Goal: Transaction & Acquisition: Purchase product/service

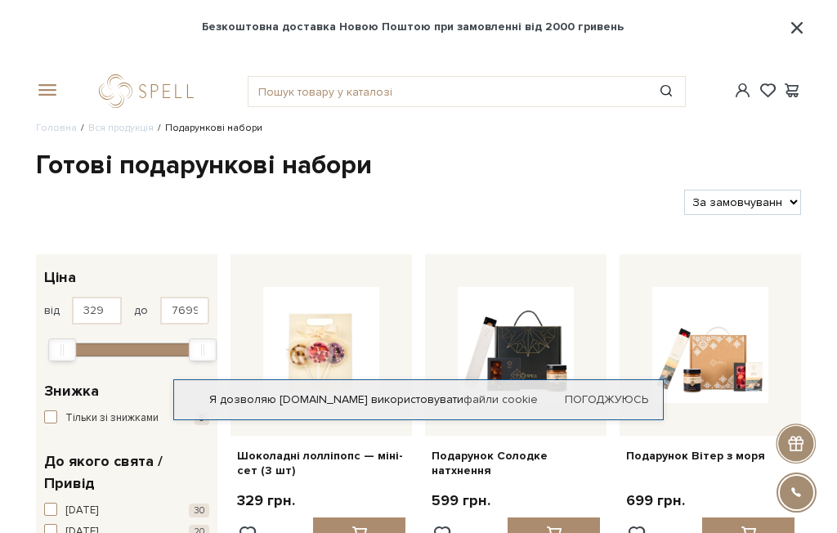
click at [578, 403] on link "Погоджуюсь" at bounding box center [606, 399] width 83 height 15
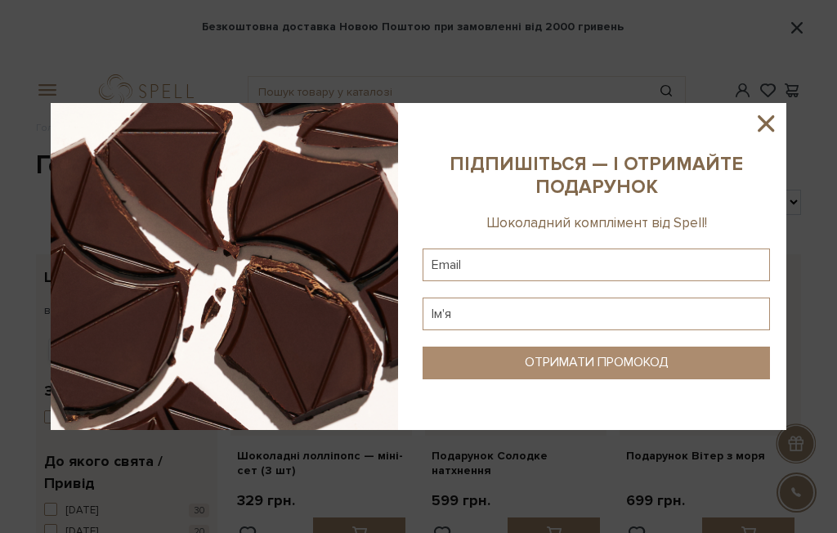
click at [775, 132] on icon at bounding box center [766, 123] width 28 height 28
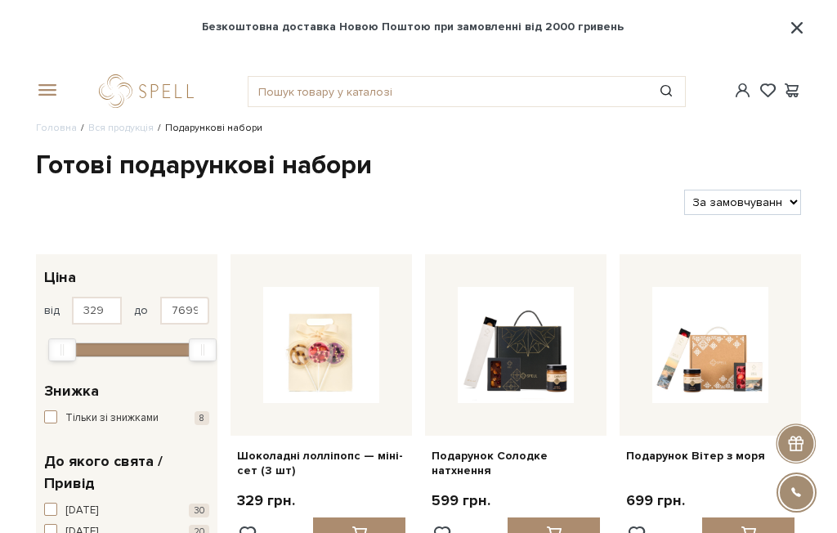
click at [124, 99] on link "logo" at bounding box center [150, 91] width 102 height 34
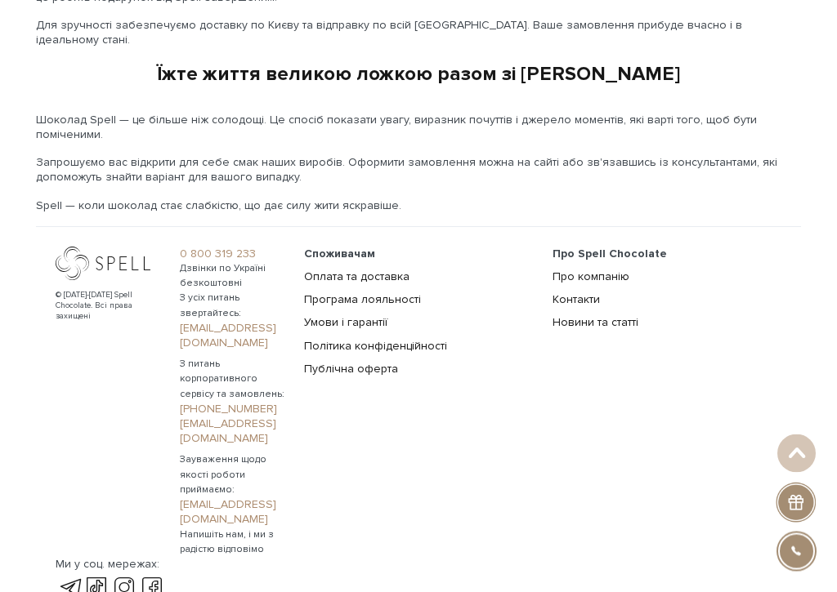
scroll to position [2597, 0]
click at [552, 283] on link "Про компанію" at bounding box center [590, 276] width 77 height 14
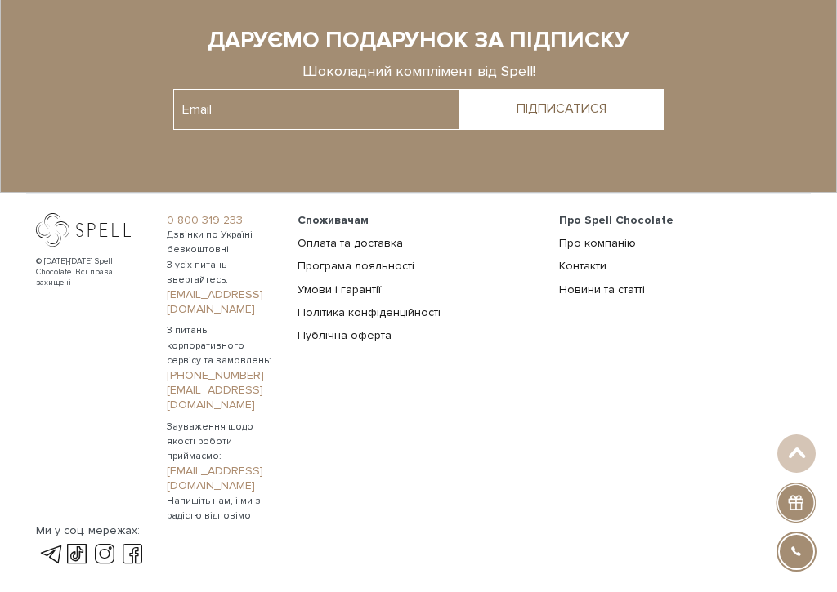
scroll to position [1434, 0]
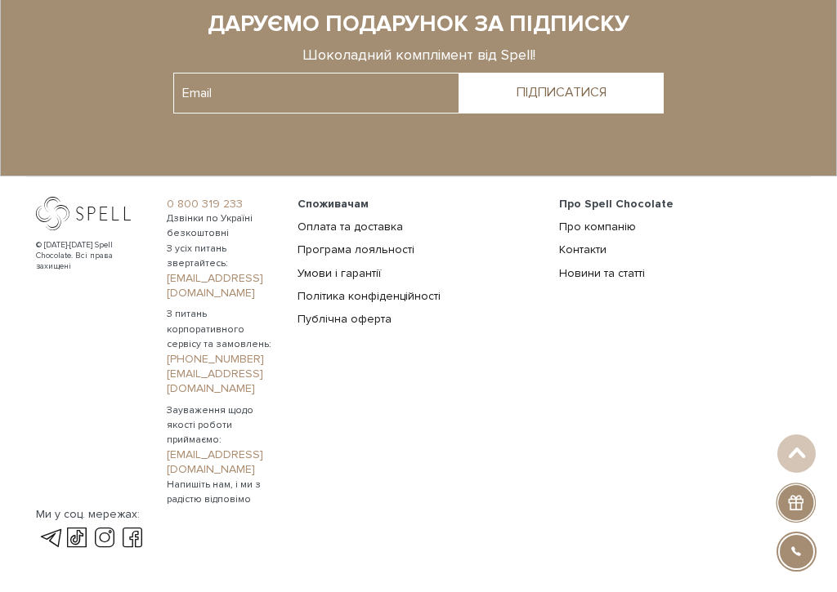
click at [559, 257] on link "Контакти" at bounding box center [582, 250] width 47 height 14
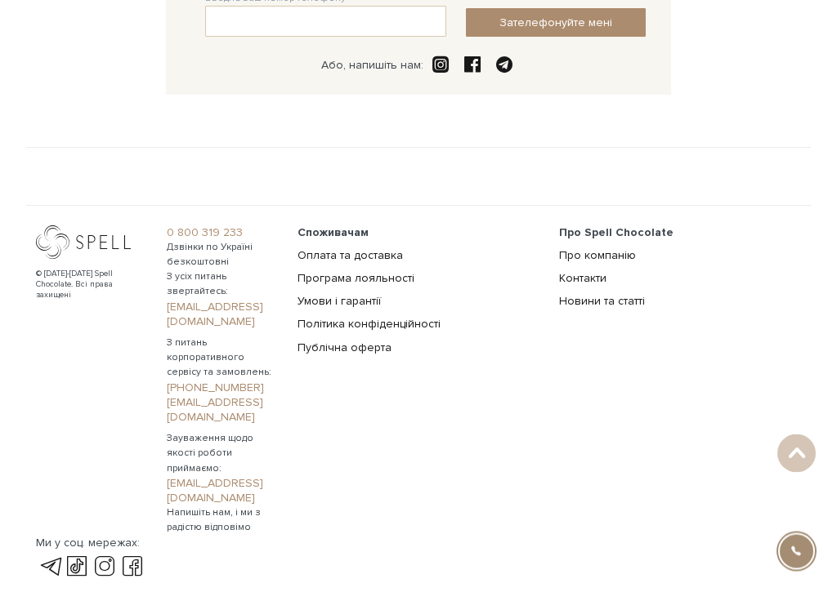
scroll to position [498, 0]
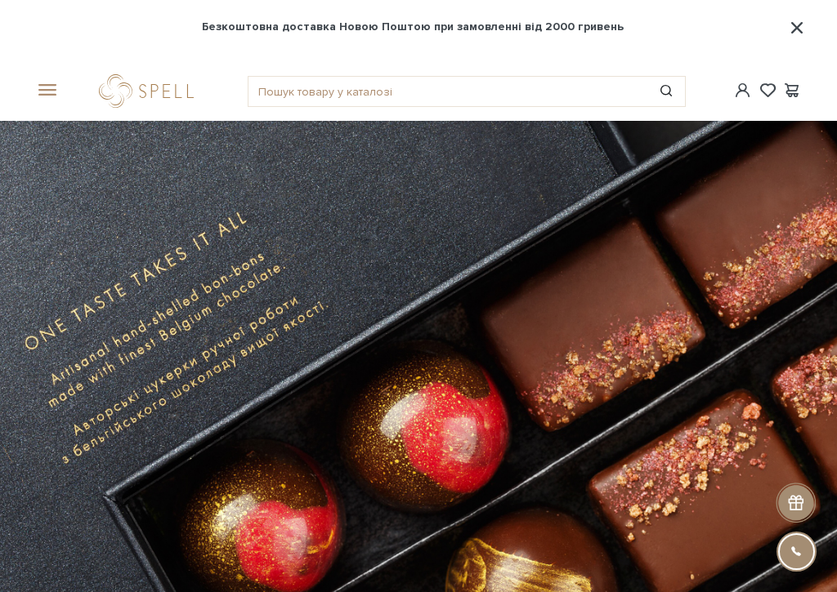
click at [51, 95] on span at bounding box center [44, 90] width 16 height 15
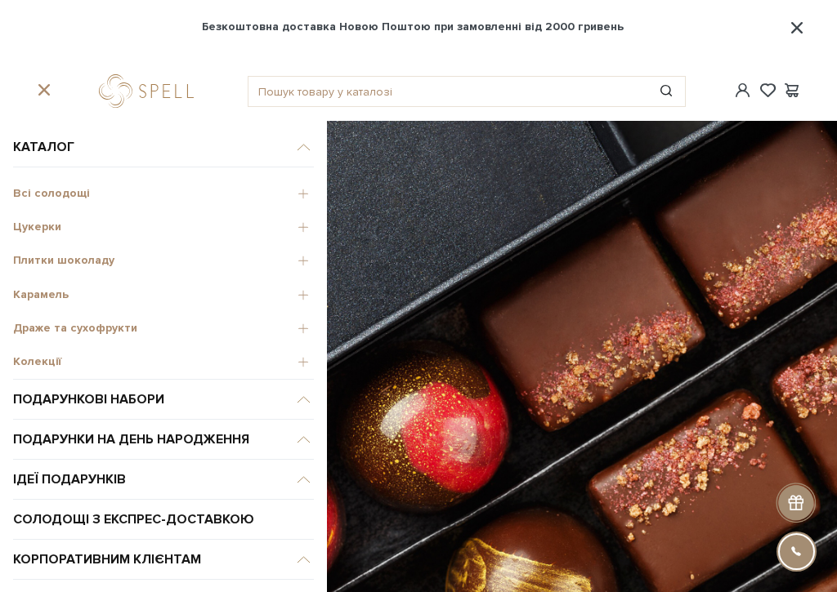
click at [33, 324] on span "Драже та сухофрукти" at bounding box center [163, 328] width 301 height 15
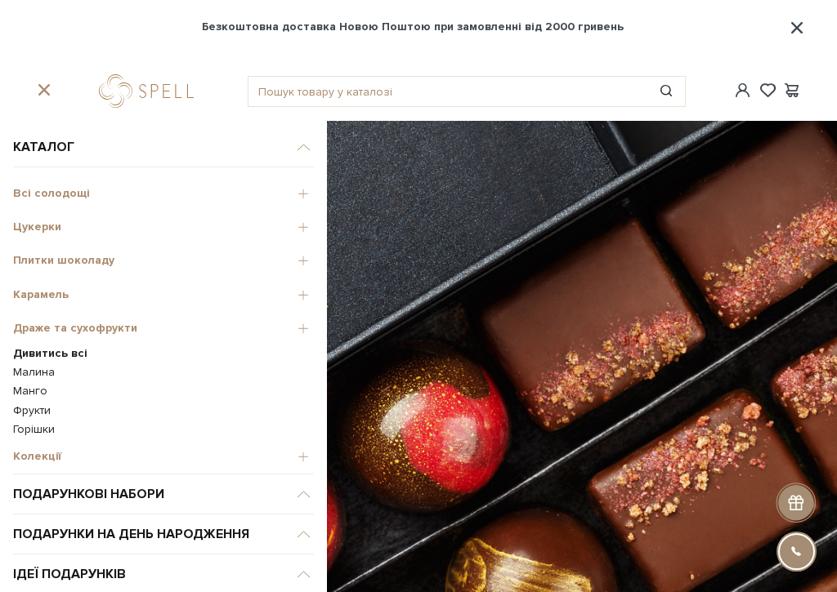
click at [25, 369] on link "Малина" at bounding box center [163, 372] width 301 height 15
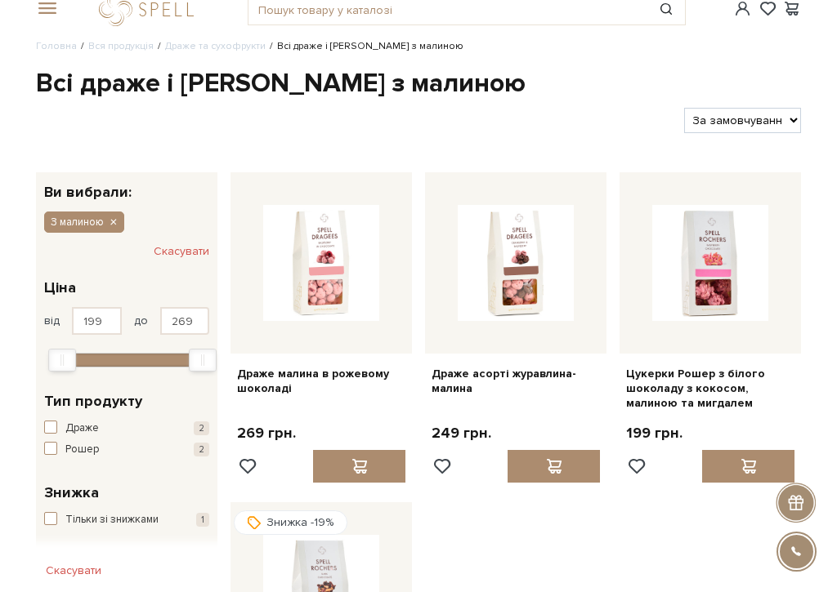
scroll to position [83, 0]
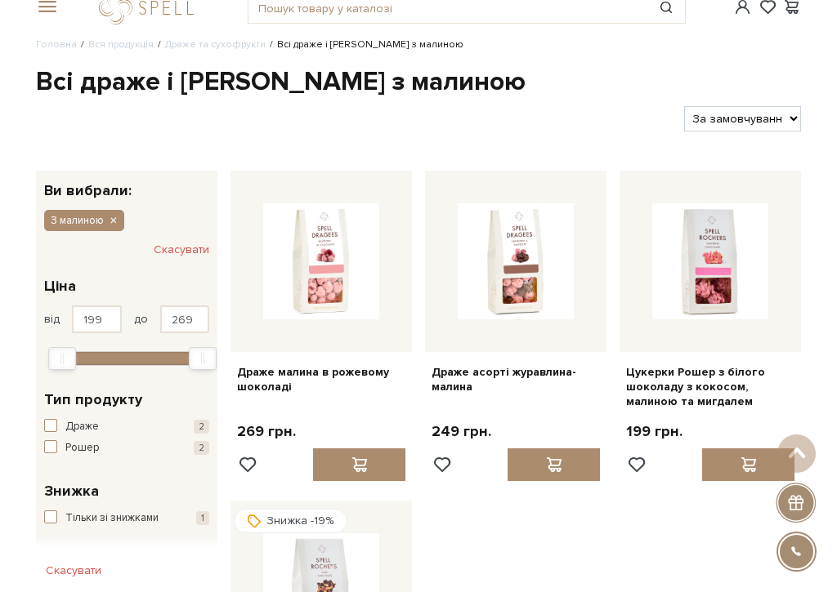
click at [492, 286] on img at bounding box center [516, 261] width 116 height 116
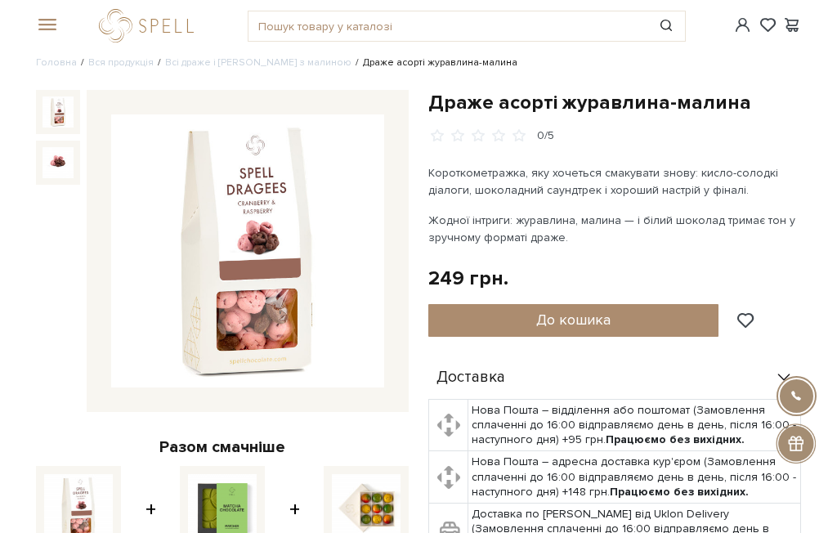
scroll to position [12, 0]
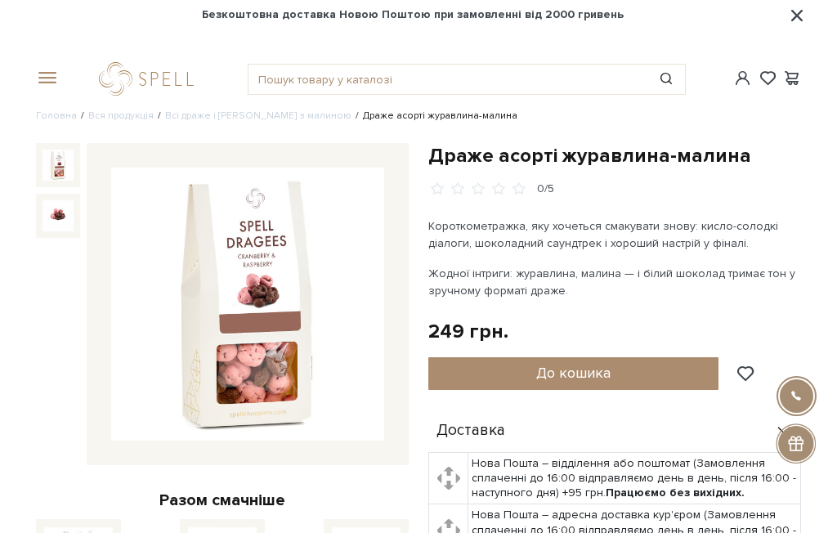
click at [56, 214] on img at bounding box center [57, 215] width 31 height 31
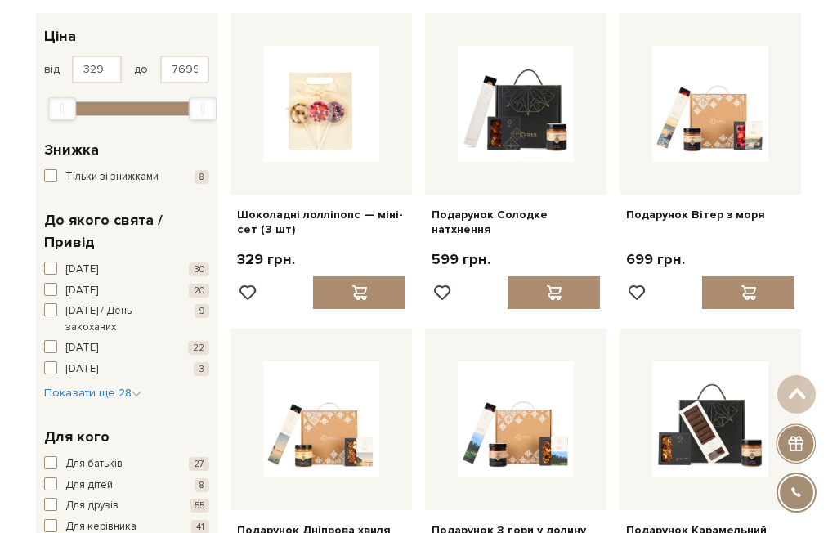
scroll to position [240, 0]
click at [120, 176] on span "Тільки зі знижками" at bounding box center [111, 178] width 93 height 16
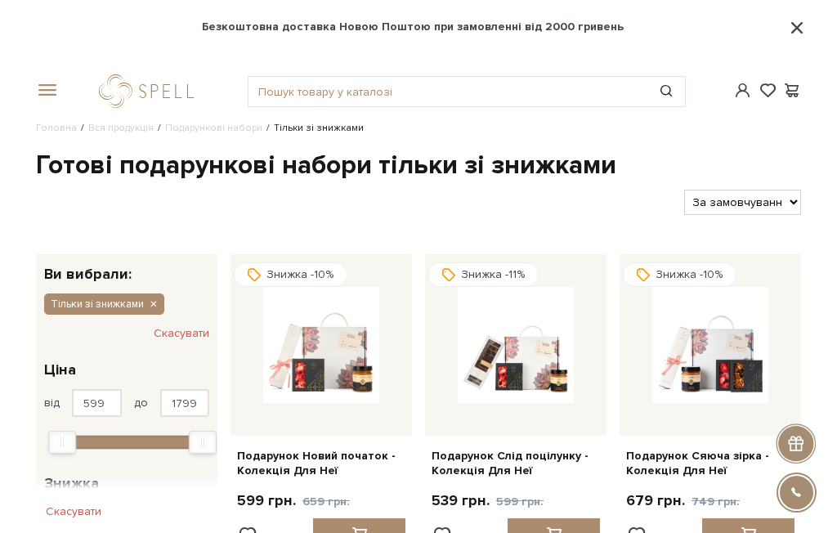
click at [795, 95] on span at bounding box center [791, 90] width 20 height 17
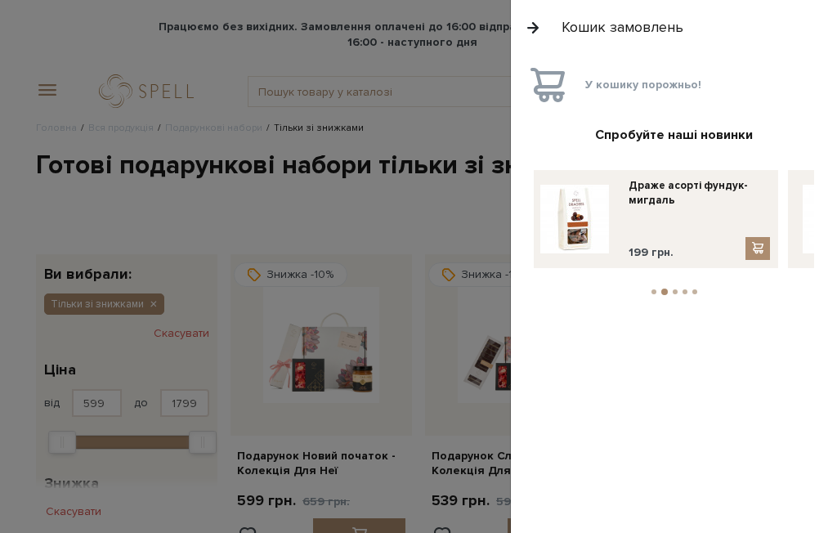
click at [231, 247] on div at bounding box center [418, 266] width 837 height 533
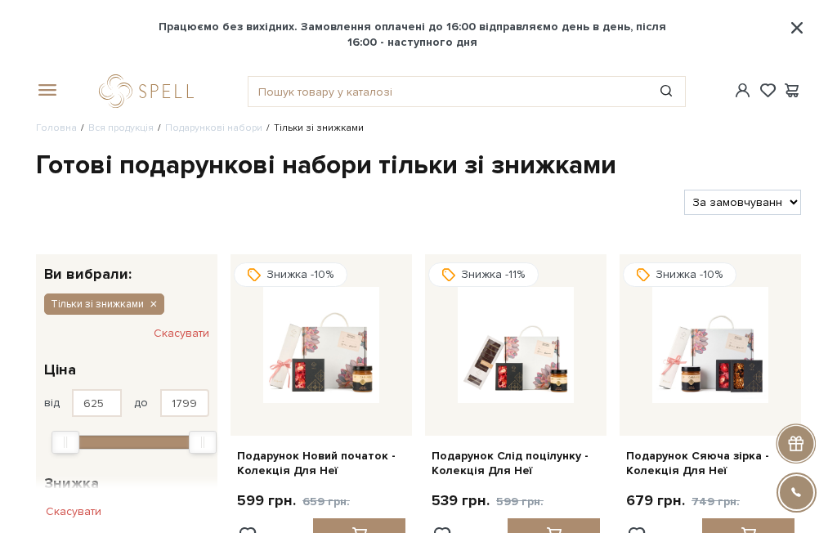
type input "619"
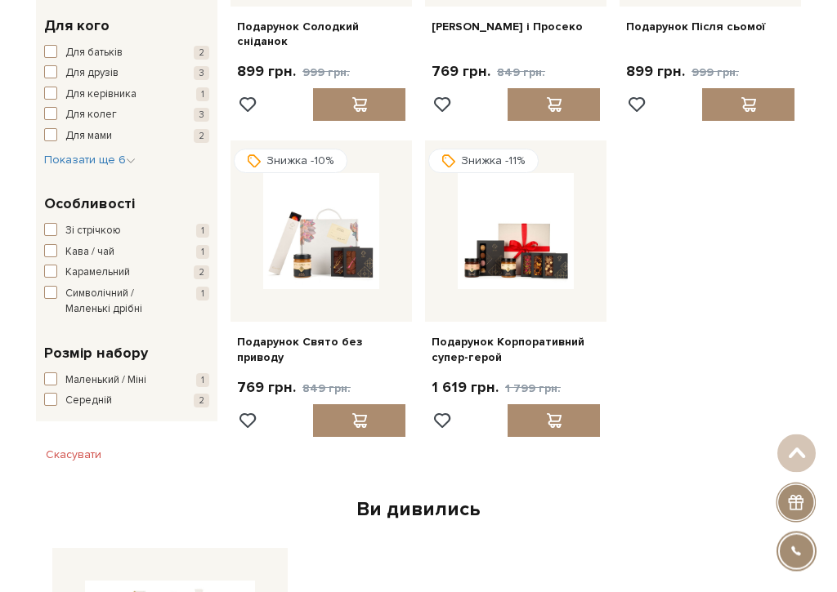
scroll to position [745, 0]
click at [478, 296] on div at bounding box center [515, 231] width 181 height 181
click at [531, 421] on div at bounding box center [553, 420] width 92 height 33
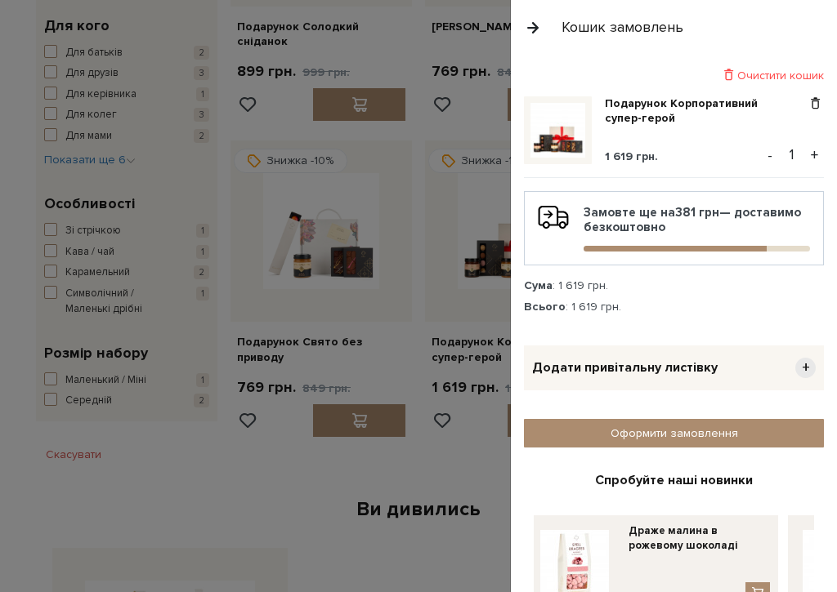
click at [574, 135] on img at bounding box center [557, 130] width 55 height 55
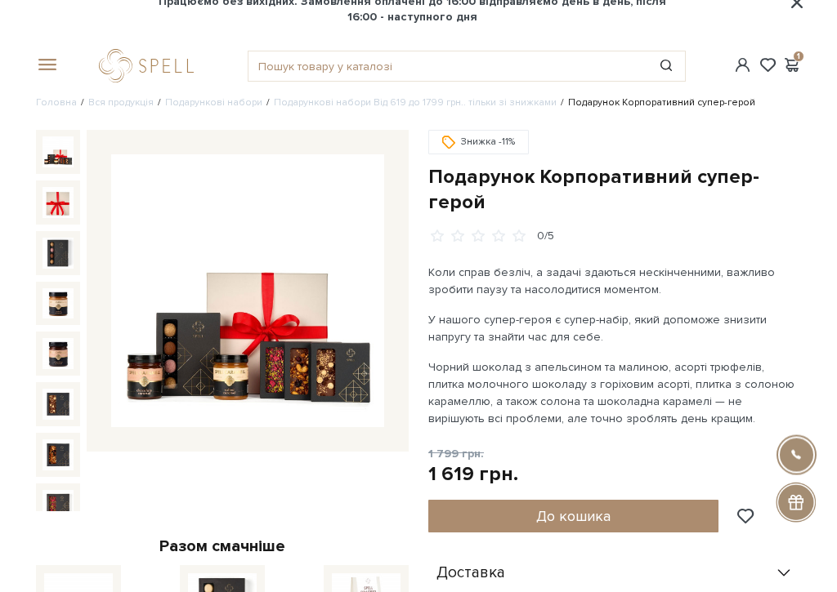
scroll to position [25, 0]
click at [51, 210] on img at bounding box center [57, 202] width 31 height 31
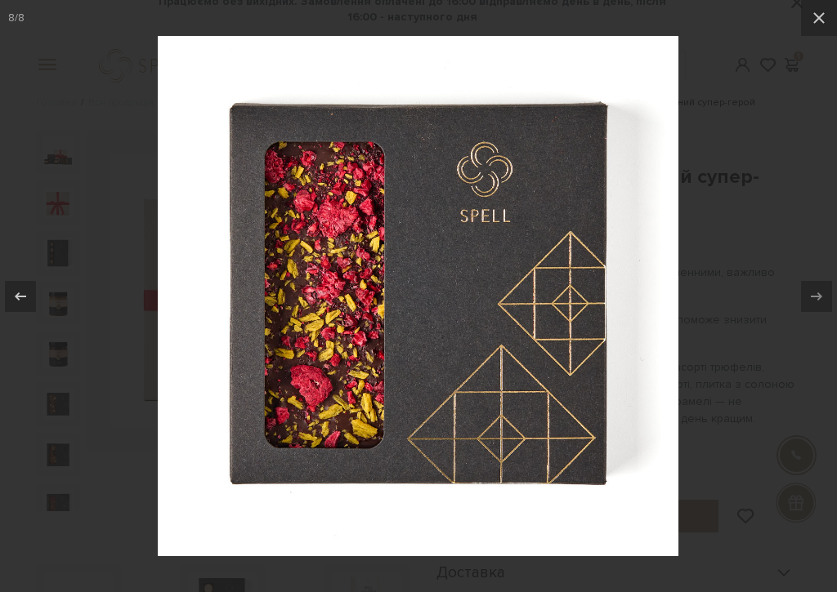
click at [819, 29] on button at bounding box center [819, 18] width 36 height 36
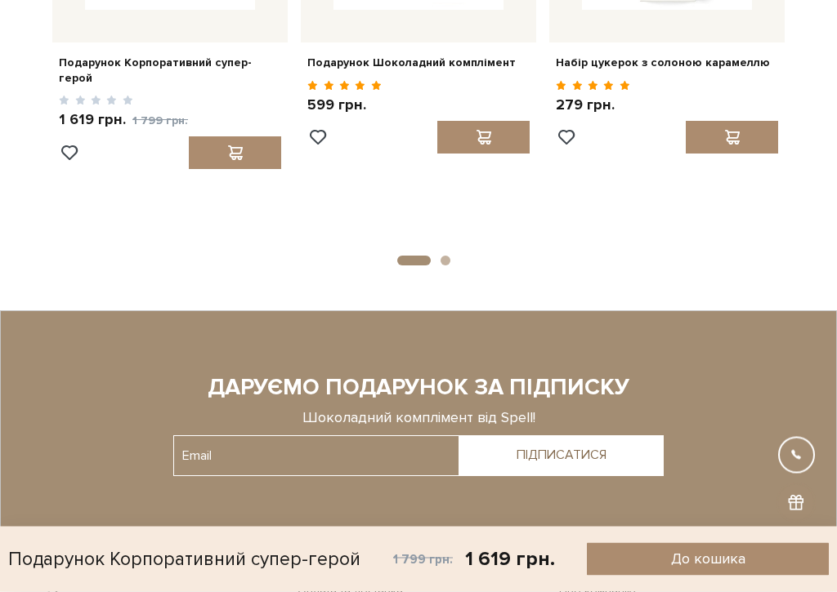
scroll to position [1835, 0]
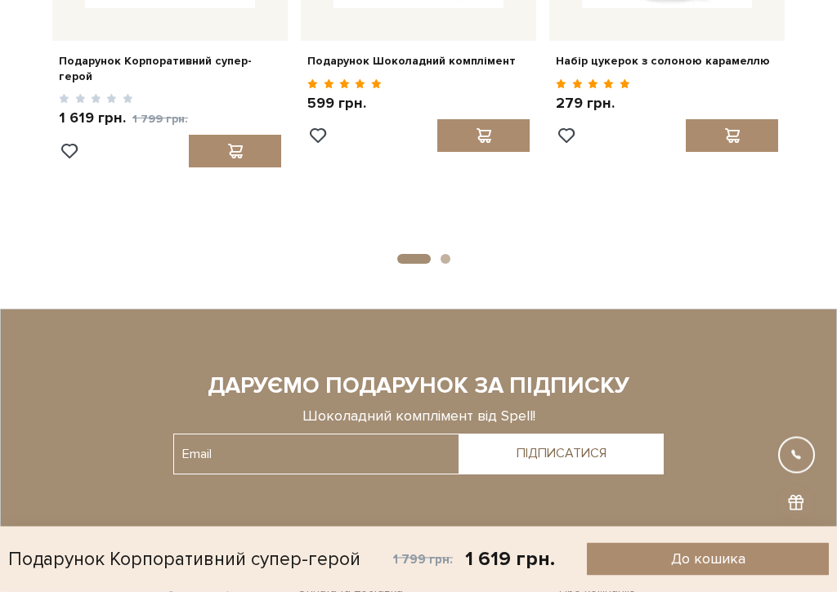
click at [641, 532] on button "До кошика" at bounding box center [708, 559] width 242 height 33
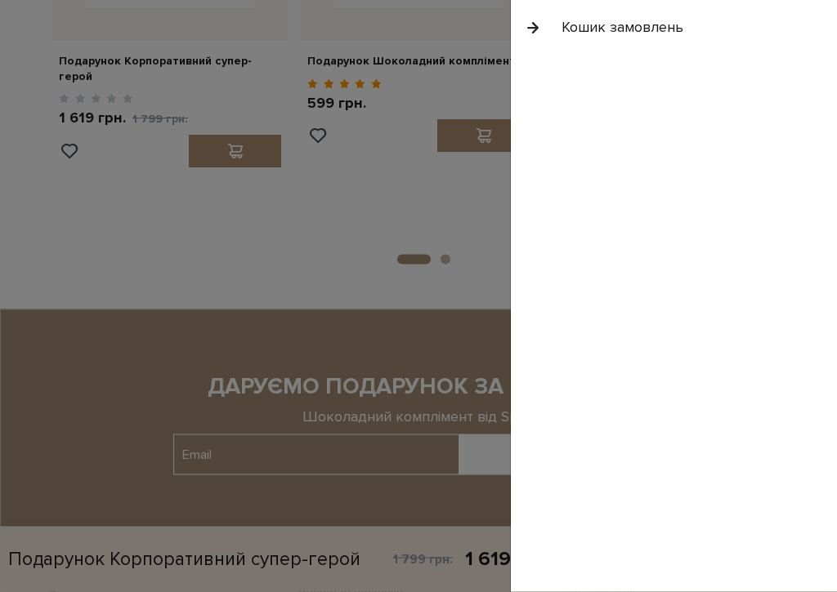
scroll to position [1836, 0]
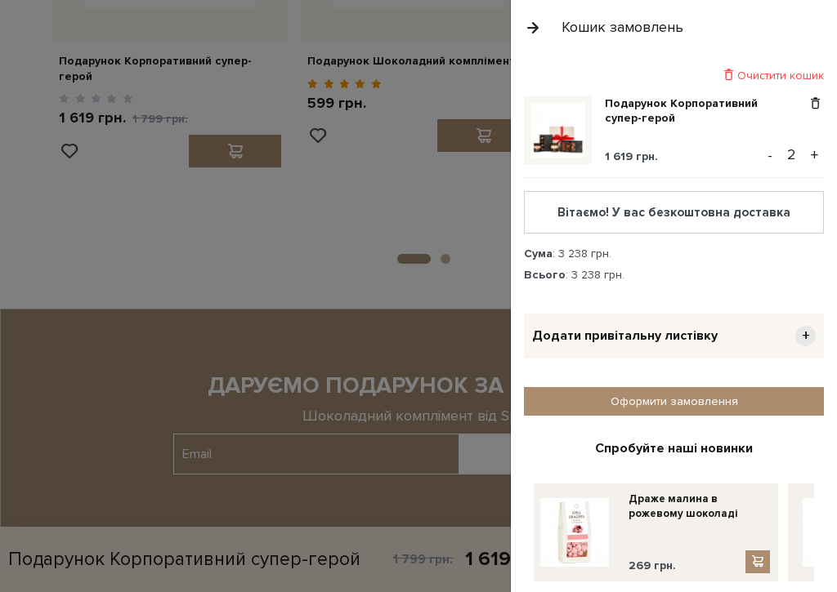
click at [776, 157] on button "-" at bounding box center [770, 155] width 16 height 25
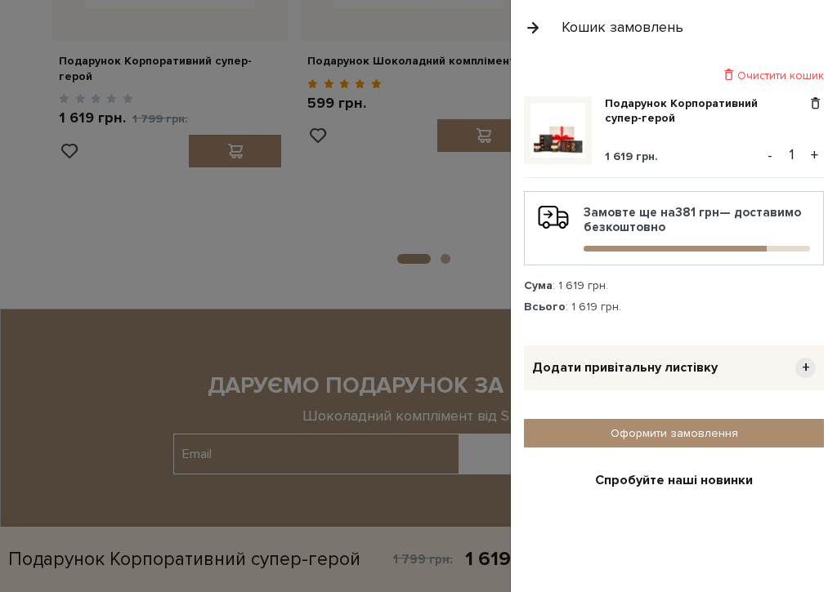
scroll to position [0, 0]
click at [48, 415] on div at bounding box center [418, 296] width 837 height 592
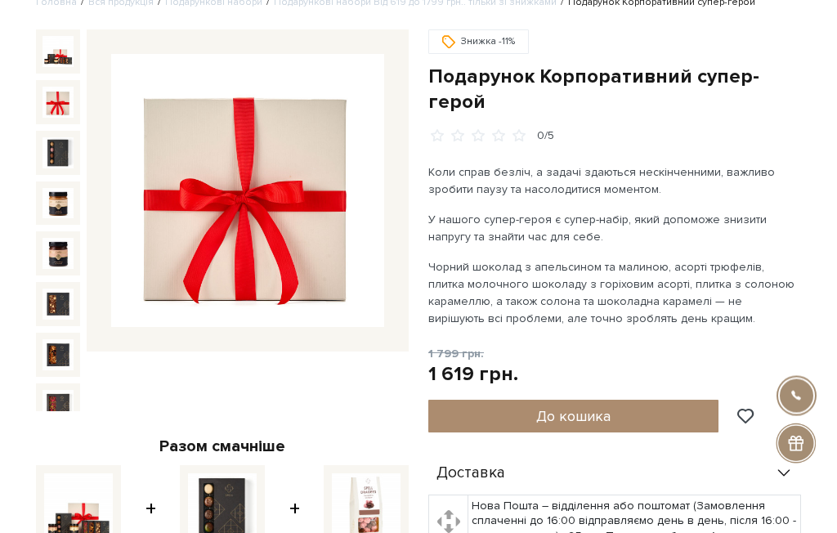
scroll to position [123, 0]
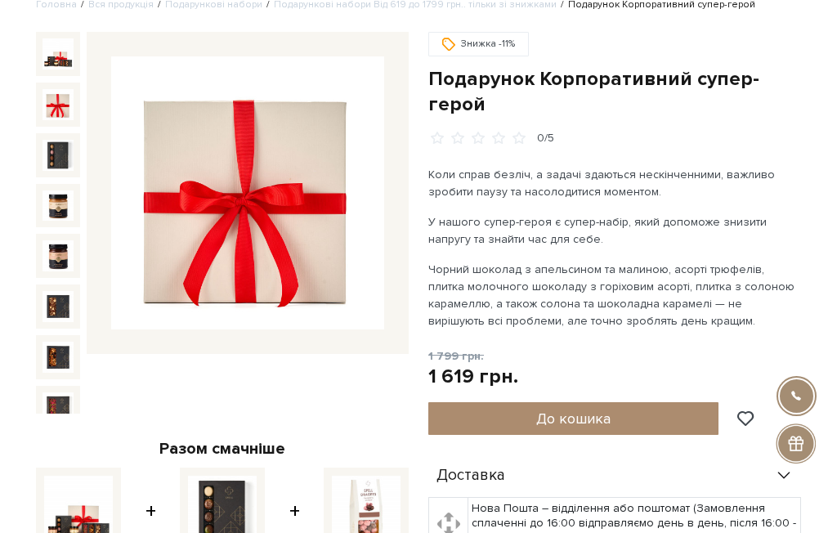
click at [60, 112] on img at bounding box center [57, 104] width 31 height 31
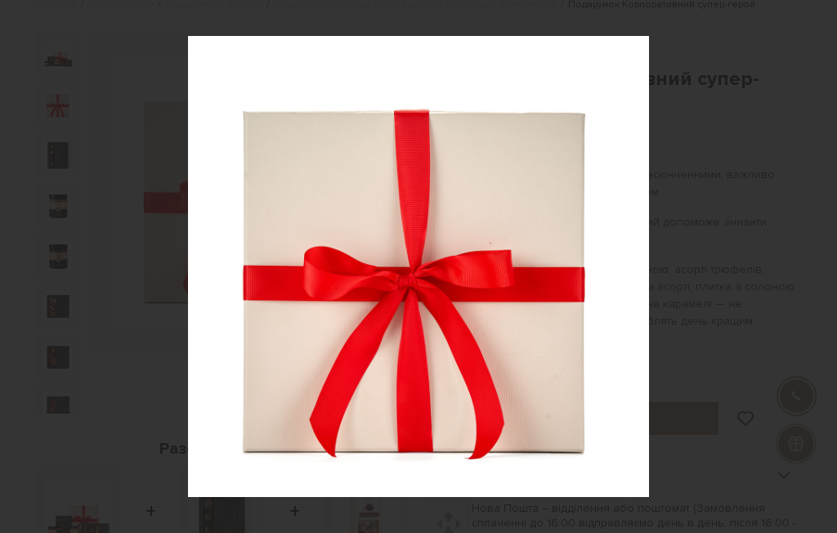
click at [825, 27] on icon at bounding box center [819, 18] width 20 height 20
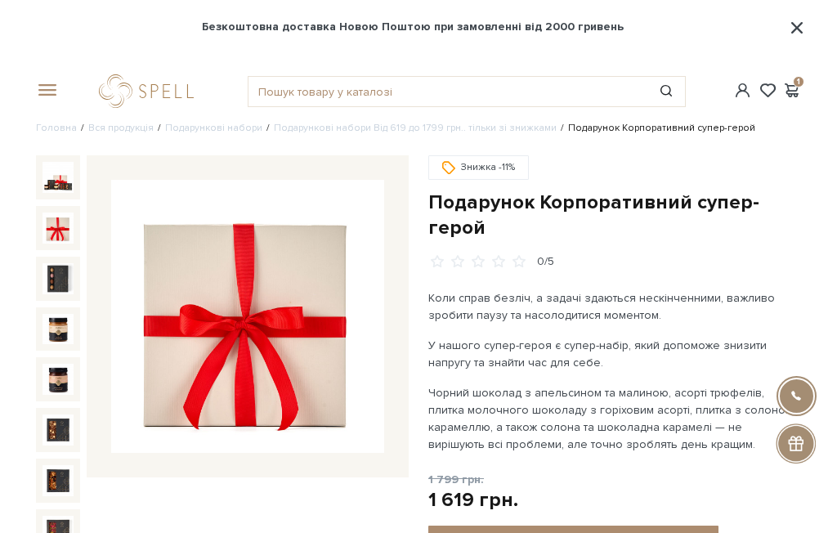
click at [802, 83] on div "1" at bounding box center [766, 90] width 87 height 15
click at [797, 96] on span at bounding box center [791, 90] width 20 height 17
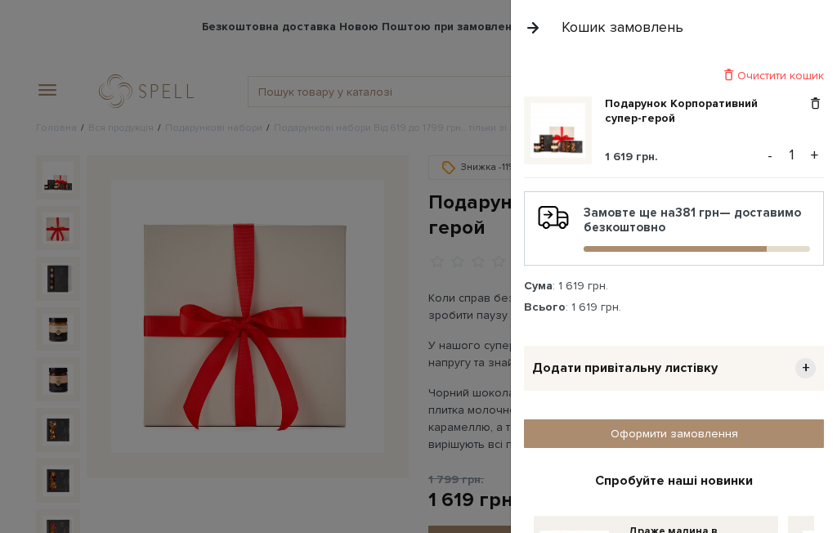
click at [145, 360] on div at bounding box center [418, 266] width 837 height 533
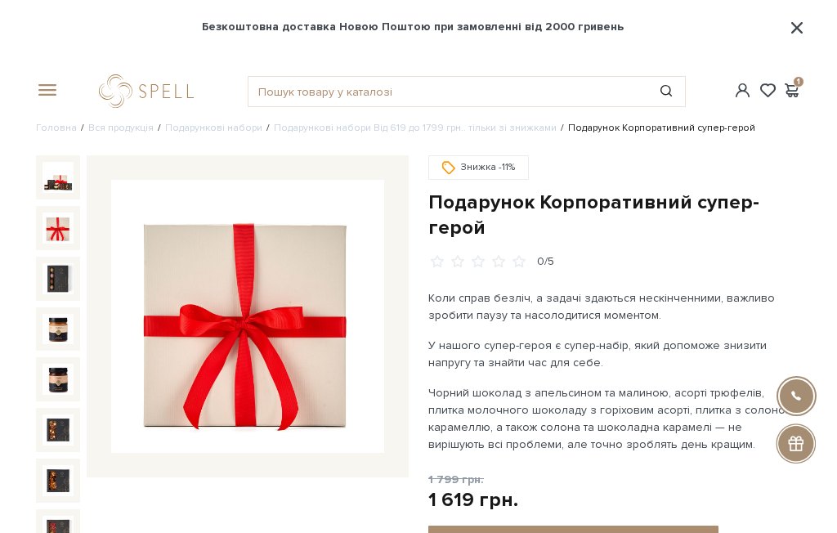
click at [55, 241] on img at bounding box center [57, 227] width 31 height 31
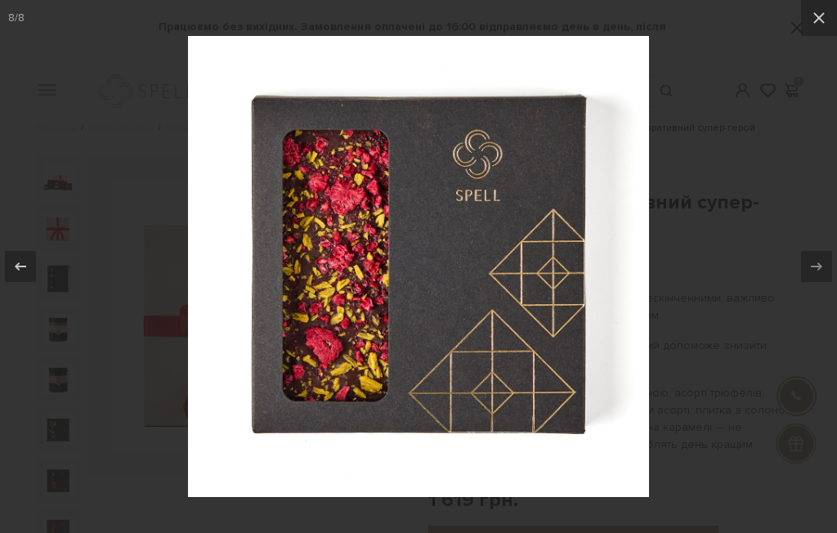
click at [815, 28] on button at bounding box center [819, 18] width 36 height 36
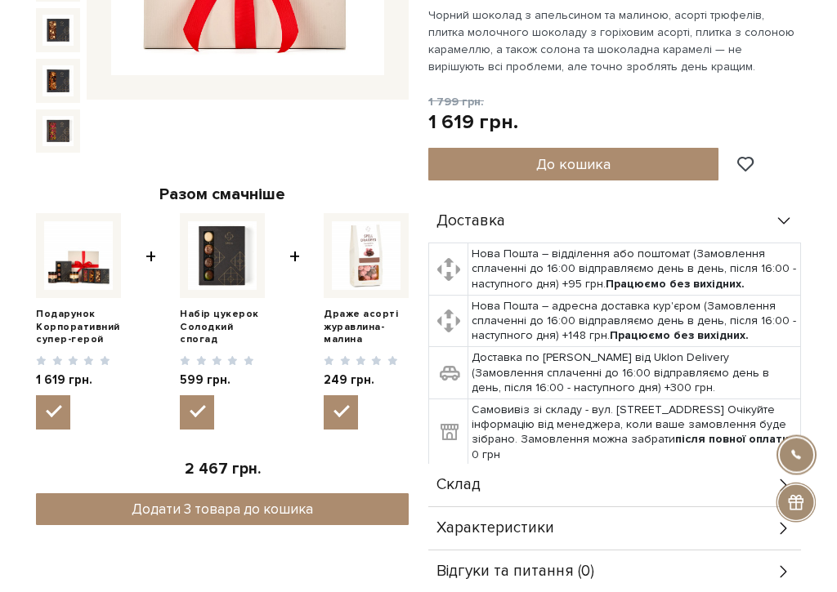
scroll to position [377, 0]
click at [226, 268] on img at bounding box center [222, 255] width 69 height 69
click at [214, 395] on input "checkbox" at bounding box center [197, 412] width 34 height 34
checkbox input "false"
click at [340, 257] on img at bounding box center [366, 255] width 69 height 69
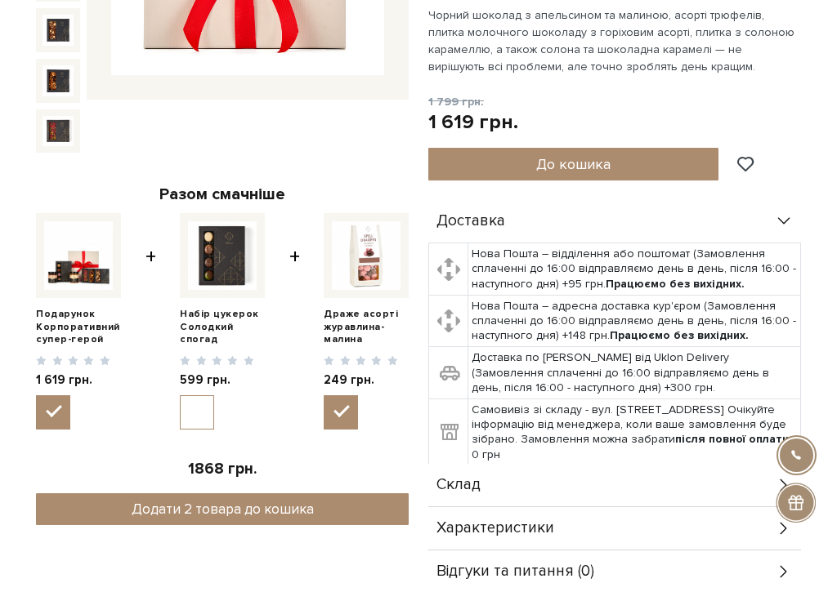
click at [340, 395] on input "checkbox" at bounding box center [341, 412] width 34 height 34
checkbox input "false"
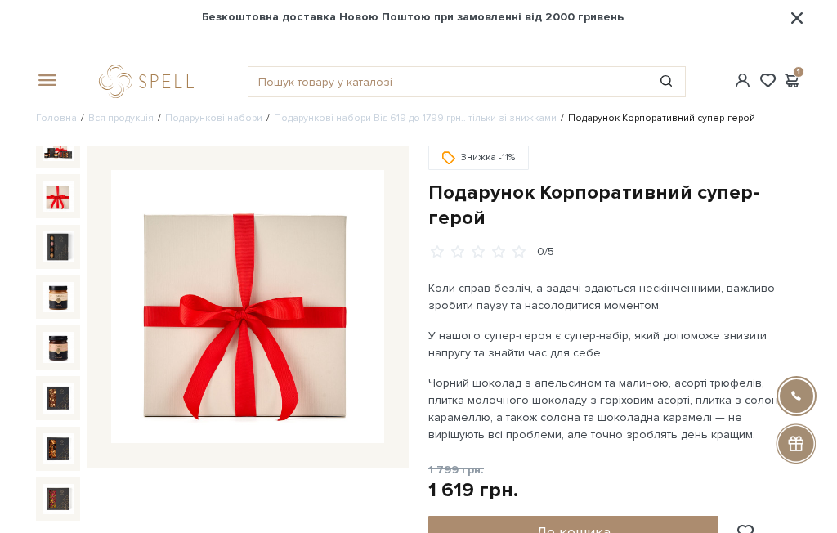
scroll to position [0, 0]
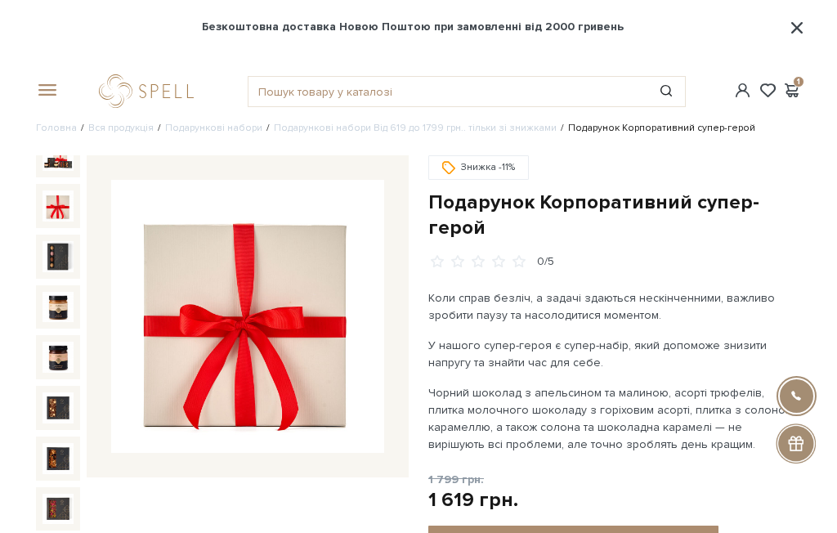
click at [797, 87] on span at bounding box center [791, 90] width 20 height 17
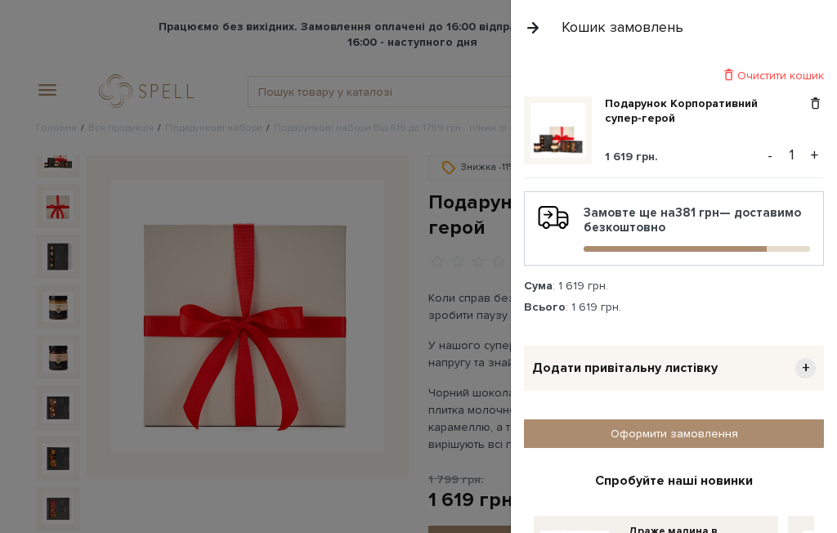
click at [55, 96] on div at bounding box center [418, 266] width 837 height 533
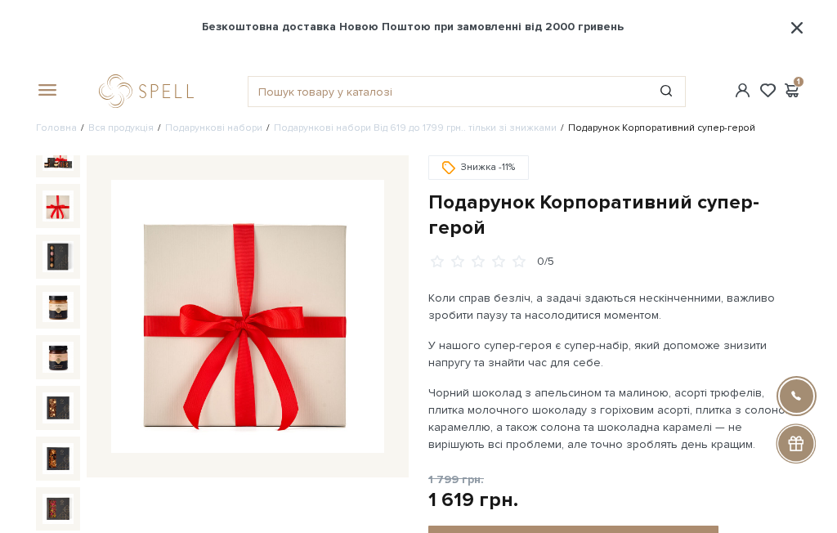
click at [51, 88] on span at bounding box center [44, 90] width 16 height 15
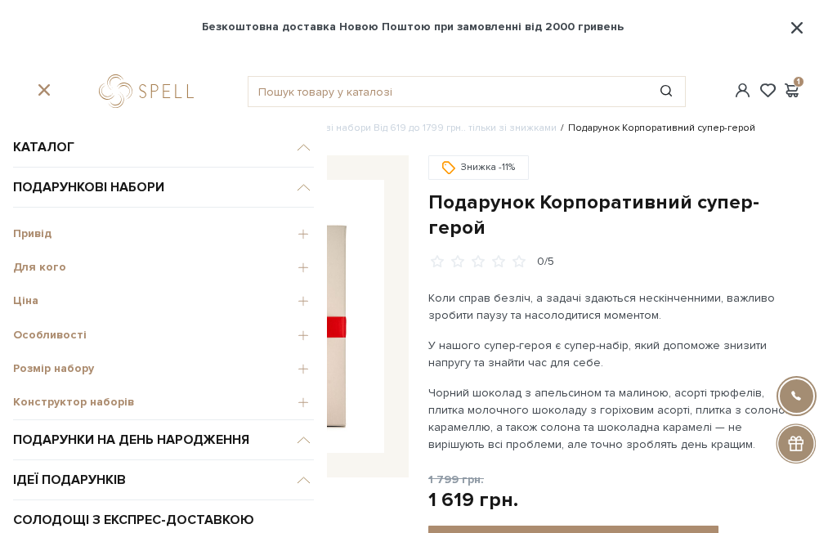
click at [25, 369] on span "Розмір набору" at bounding box center [163, 368] width 301 height 15
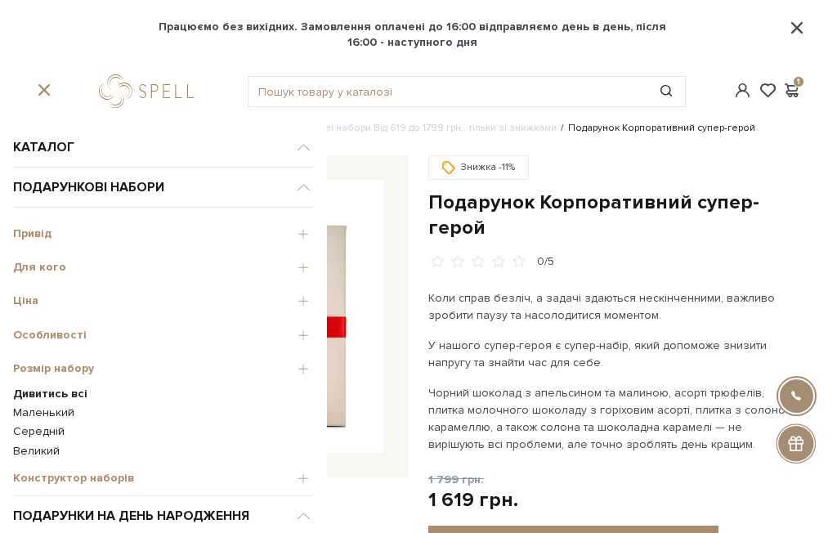
click at [27, 306] on span "Ціна" at bounding box center [163, 300] width 301 height 15
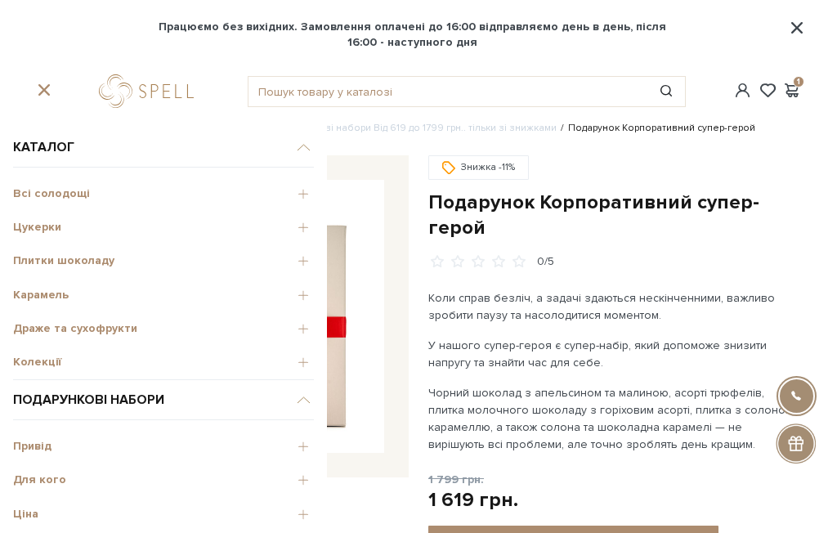
click at [32, 364] on span "Колекції" at bounding box center [163, 362] width 301 height 15
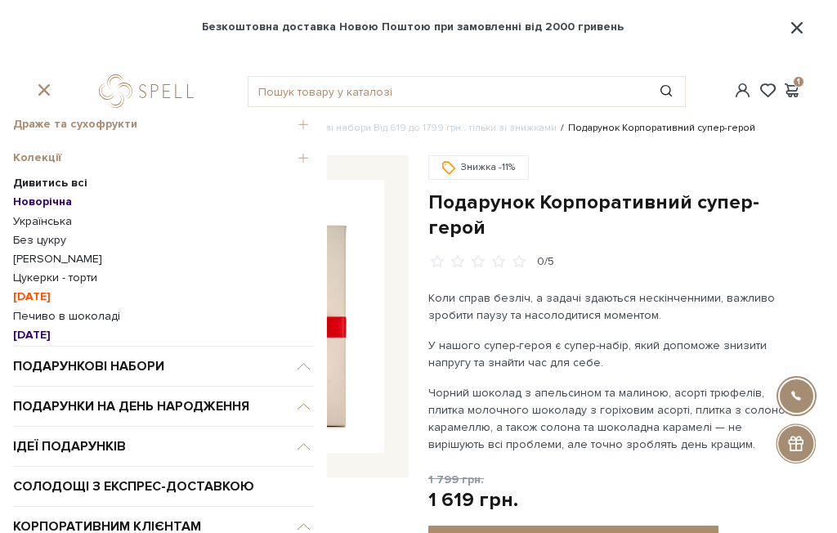
scroll to position [205, 0]
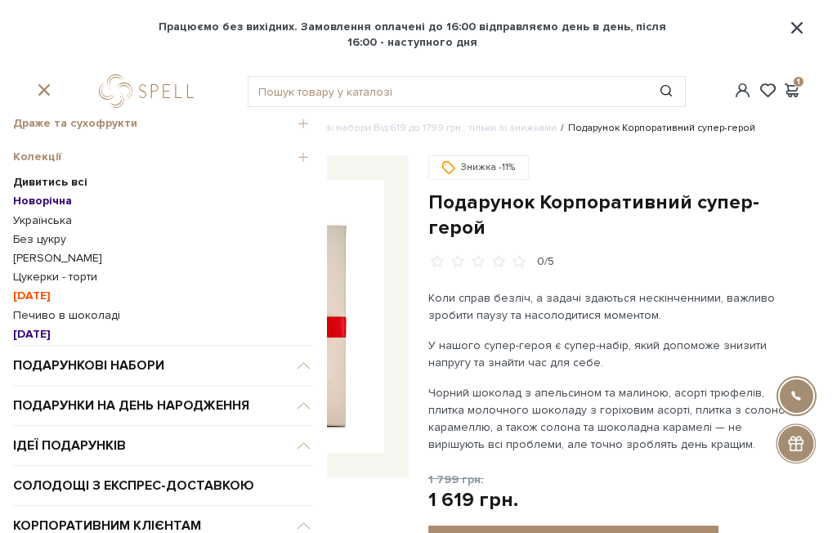
click at [32, 294] on b "[DATE]" at bounding box center [32, 295] width 38 height 14
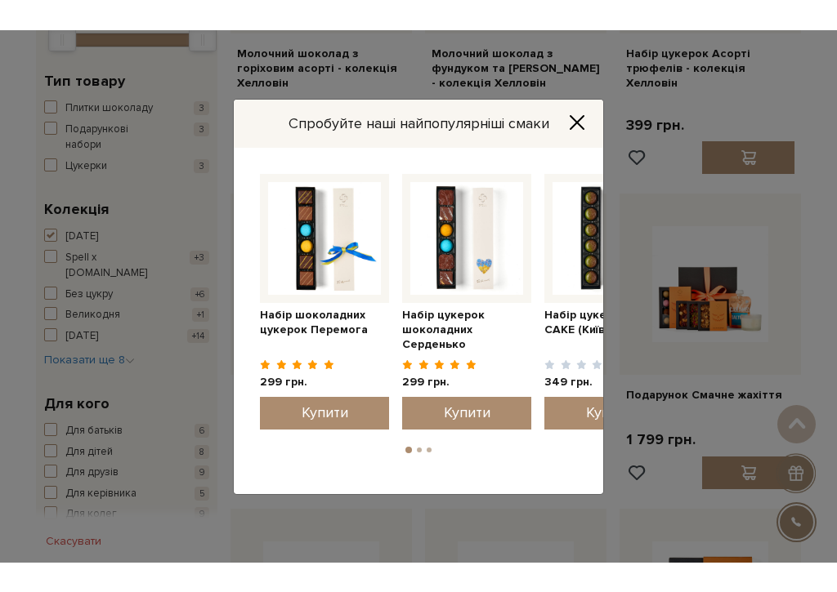
scroll to position [457, 0]
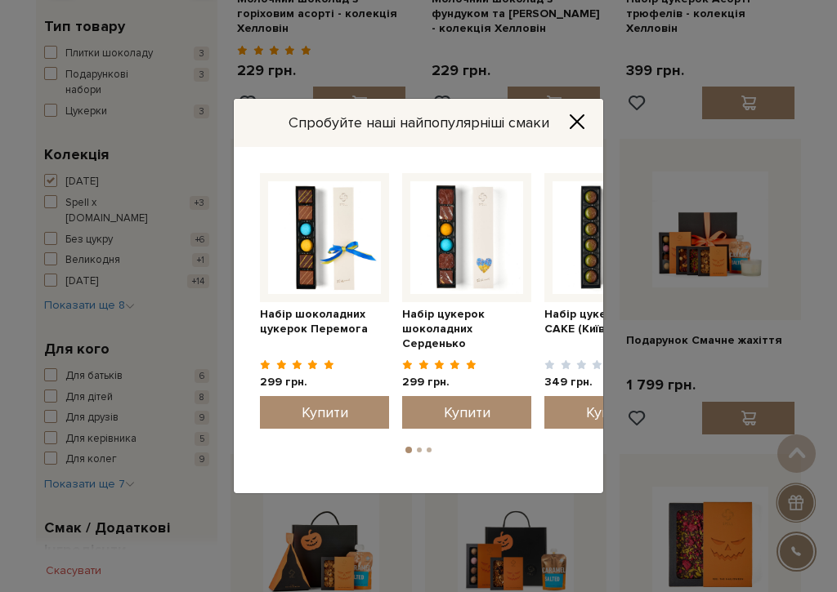
click at [578, 117] on icon "Close" at bounding box center [577, 122] width 16 height 16
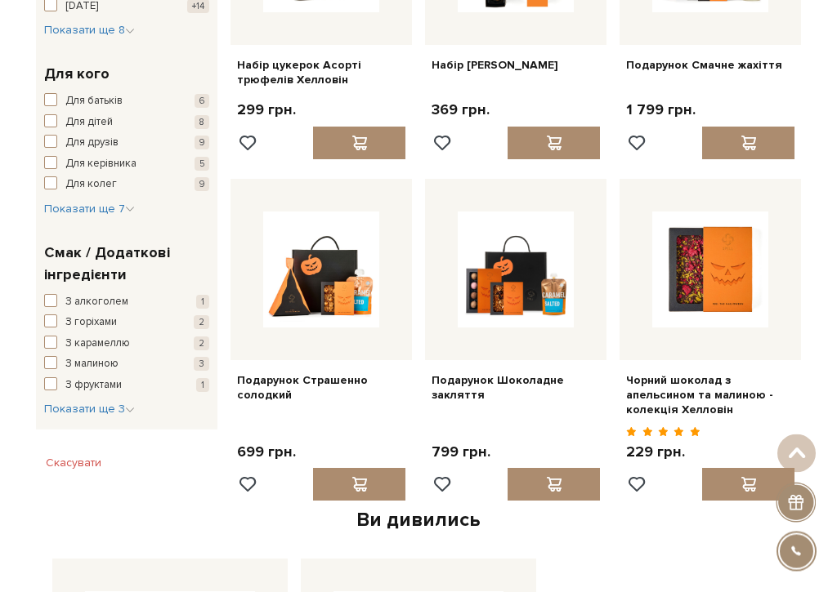
scroll to position [737, 0]
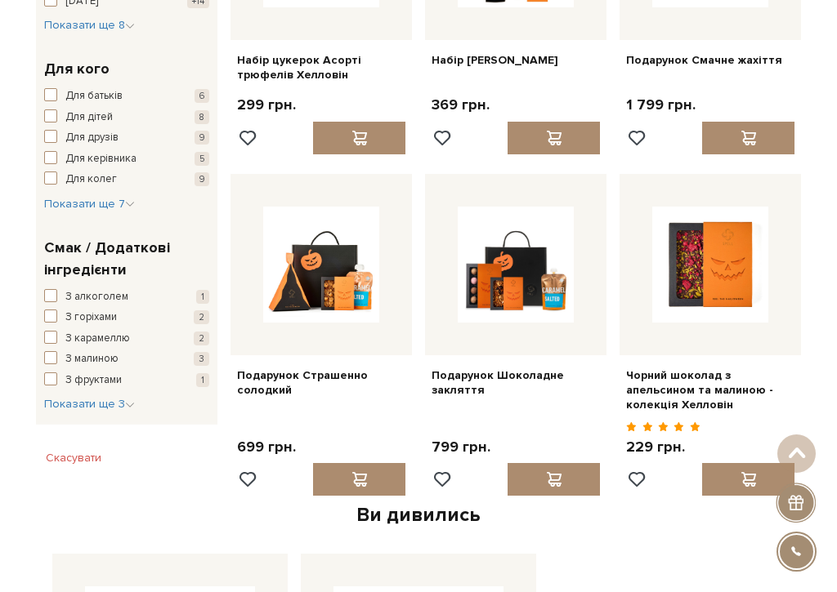
click at [325, 293] on img at bounding box center [321, 265] width 116 height 116
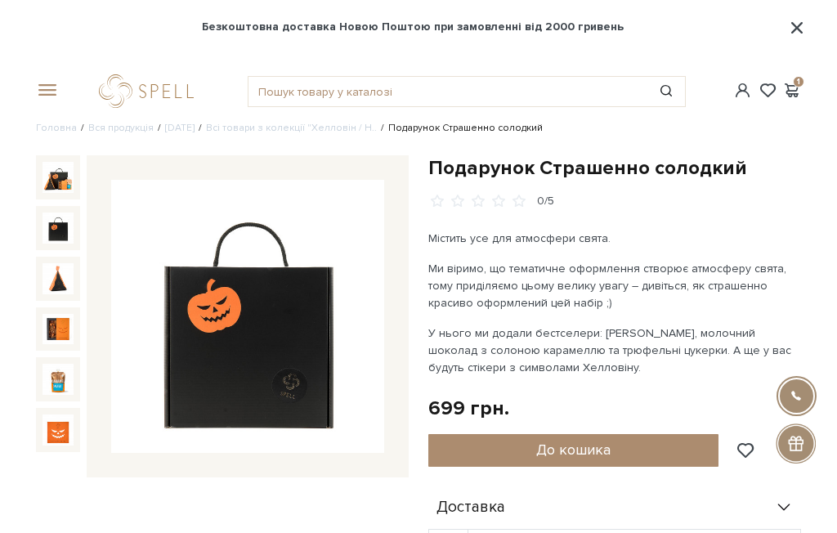
click at [51, 235] on img at bounding box center [57, 227] width 31 height 31
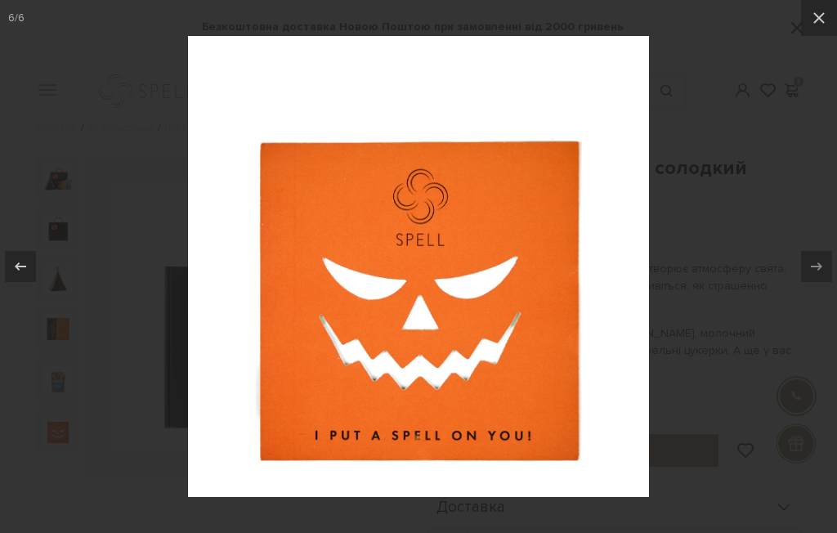
click at [820, 22] on icon at bounding box center [819, 18] width 20 height 20
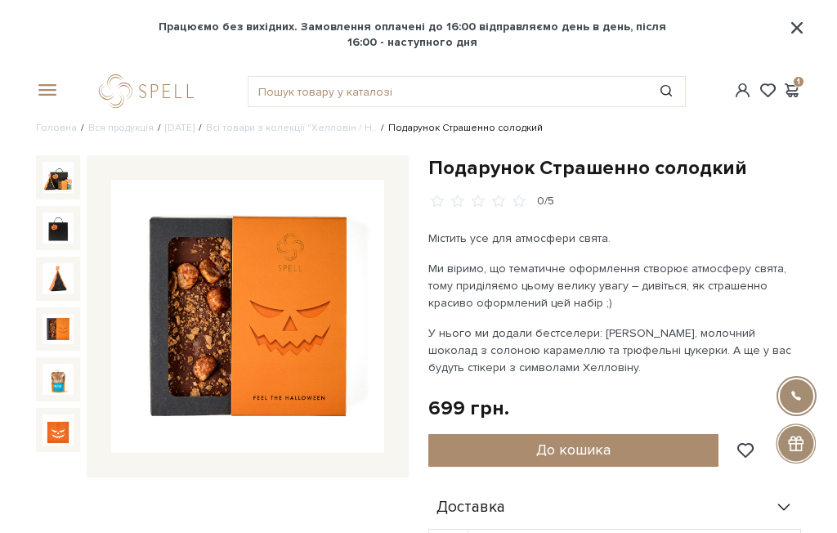
click at [46, 333] on img at bounding box center [57, 329] width 31 height 31
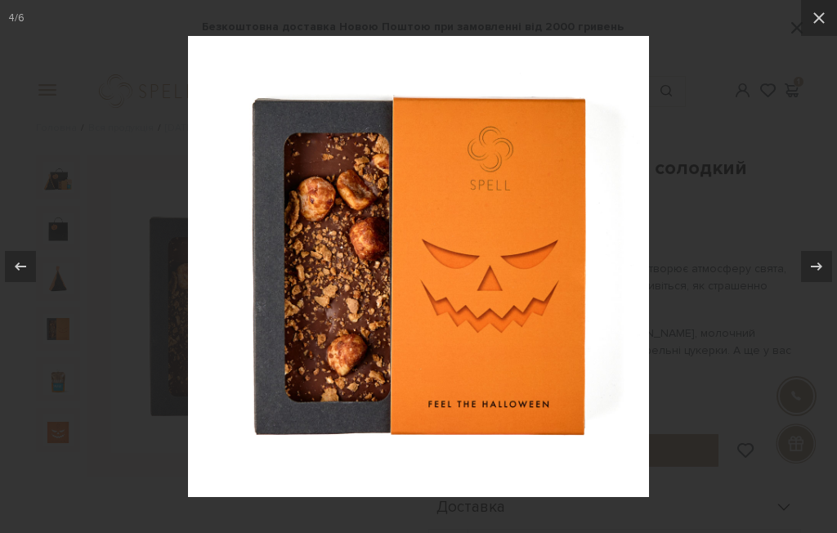
click at [818, 28] on button at bounding box center [819, 18] width 36 height 36
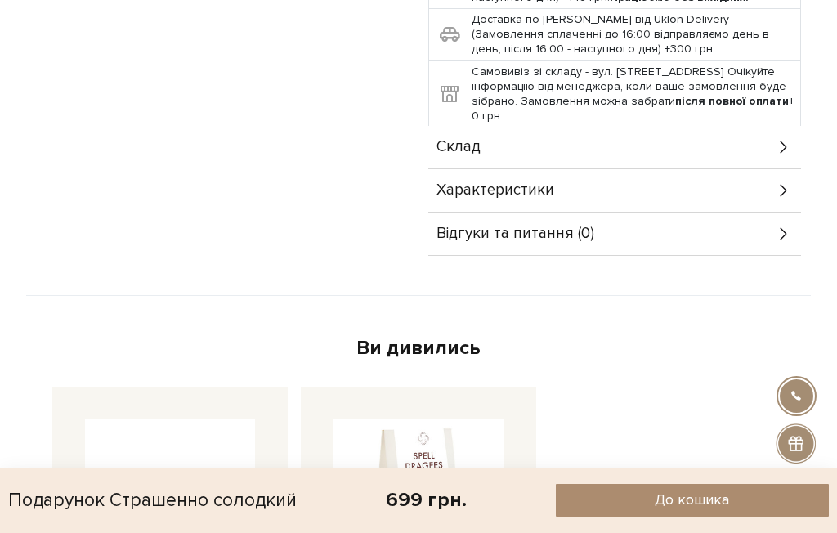
scroll to position [623, 0]
click at [556, 190] on div "Характеристики" at bounding box center [614, 191] width 373 height 42
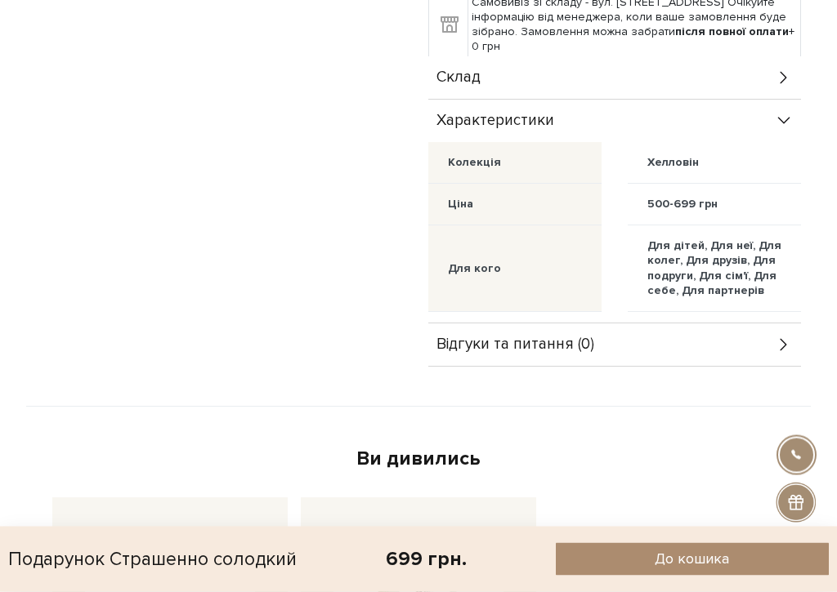
scroll to position [698, 0]
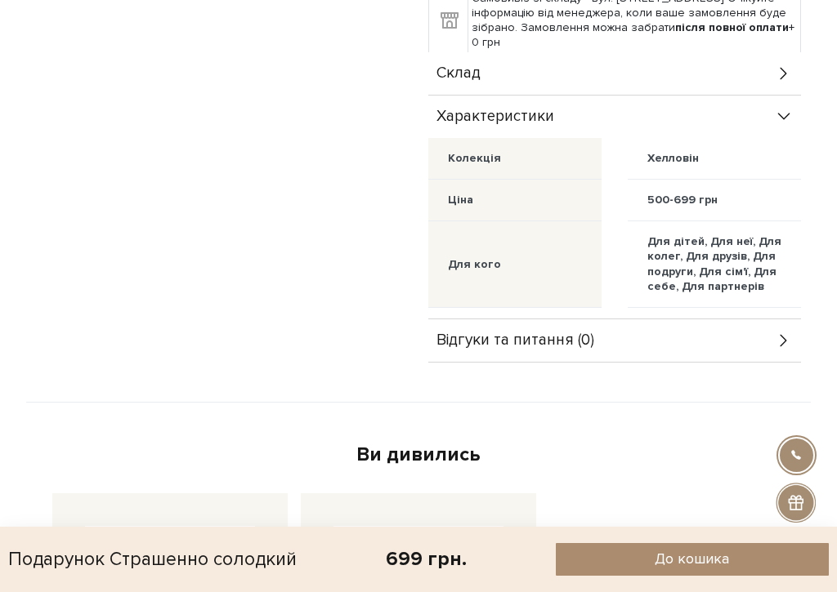
click at [779, 338] on icon at bounding box center [784, 341] width 18 height 18
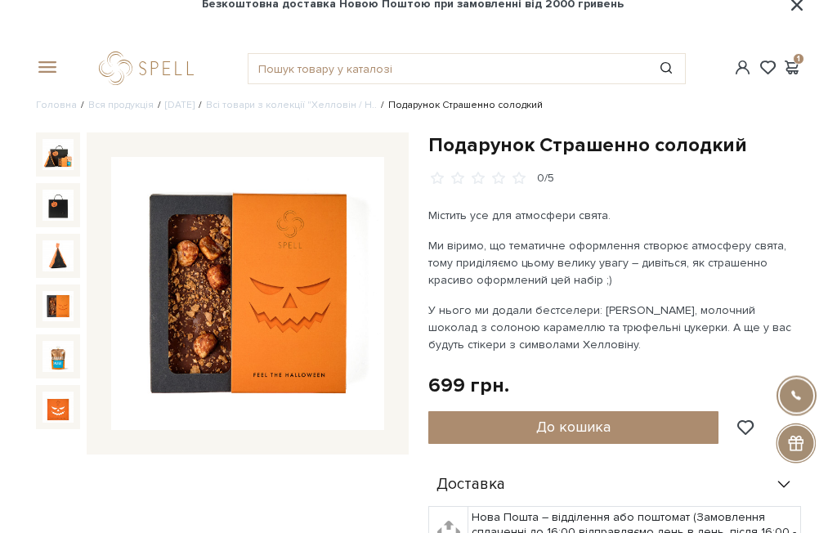
scroll to position [0, 0]
